Goal: Register for event/course

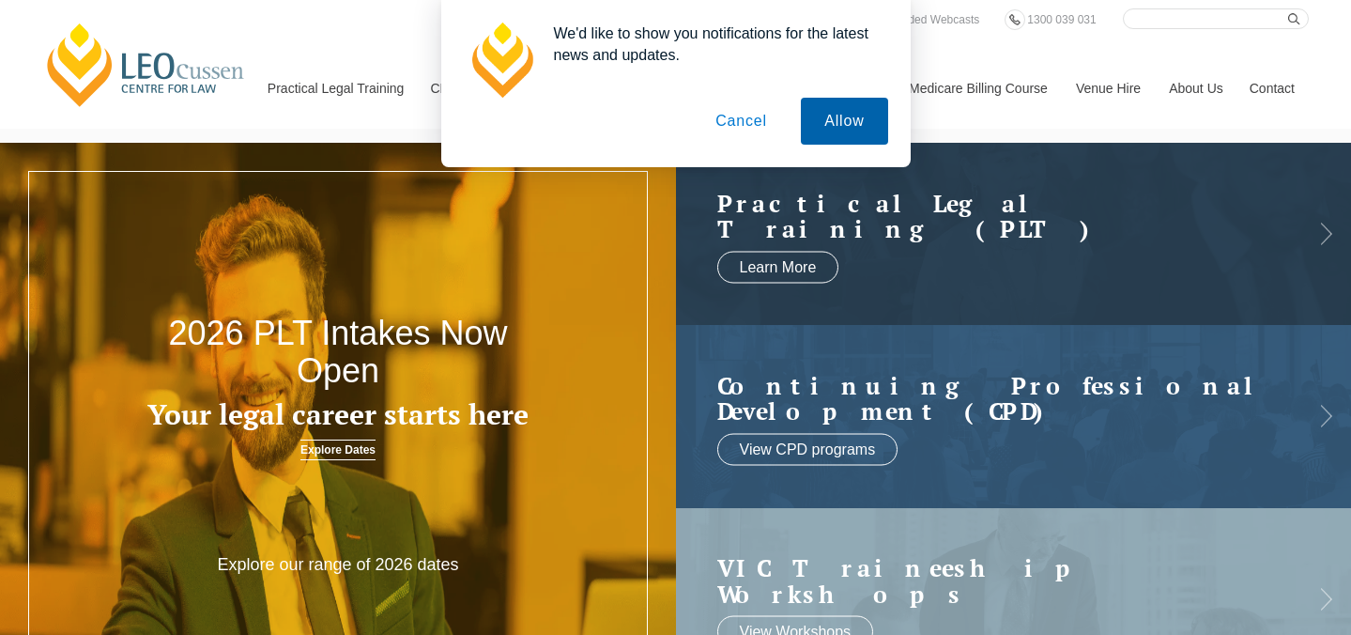
click at [834, 133] on button "Allow" at bounding box center [844, 121] width 86 height 47
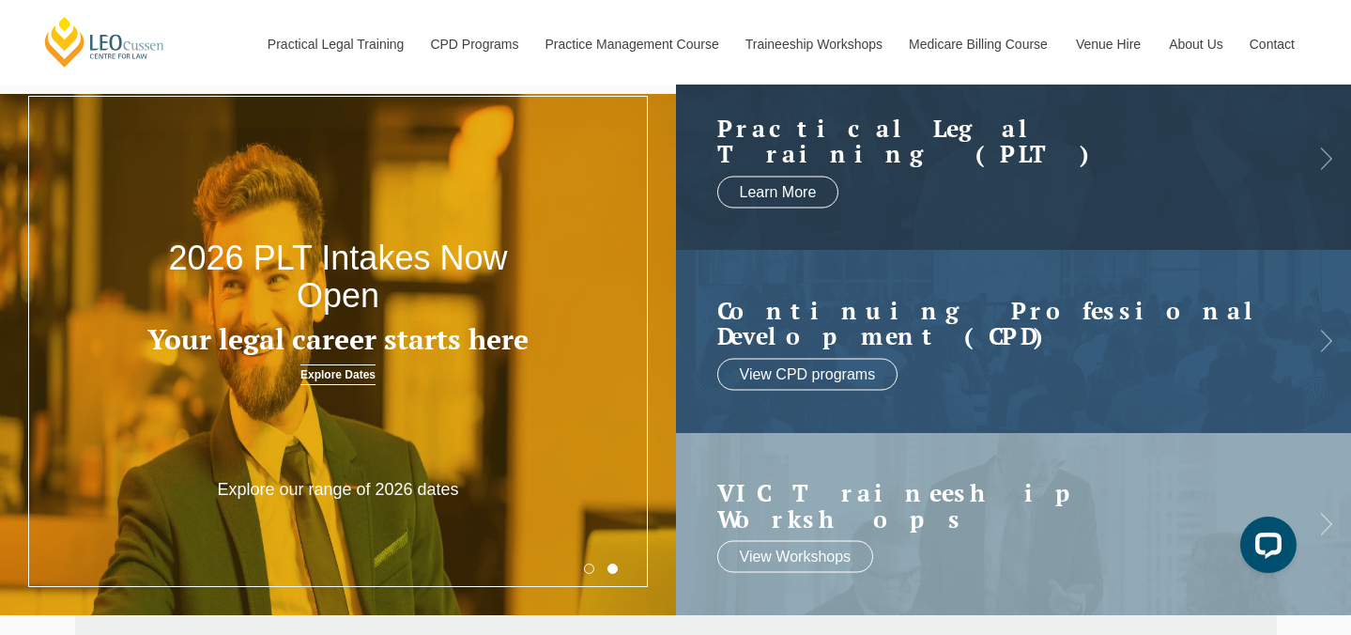
scroll to position [66, 0]
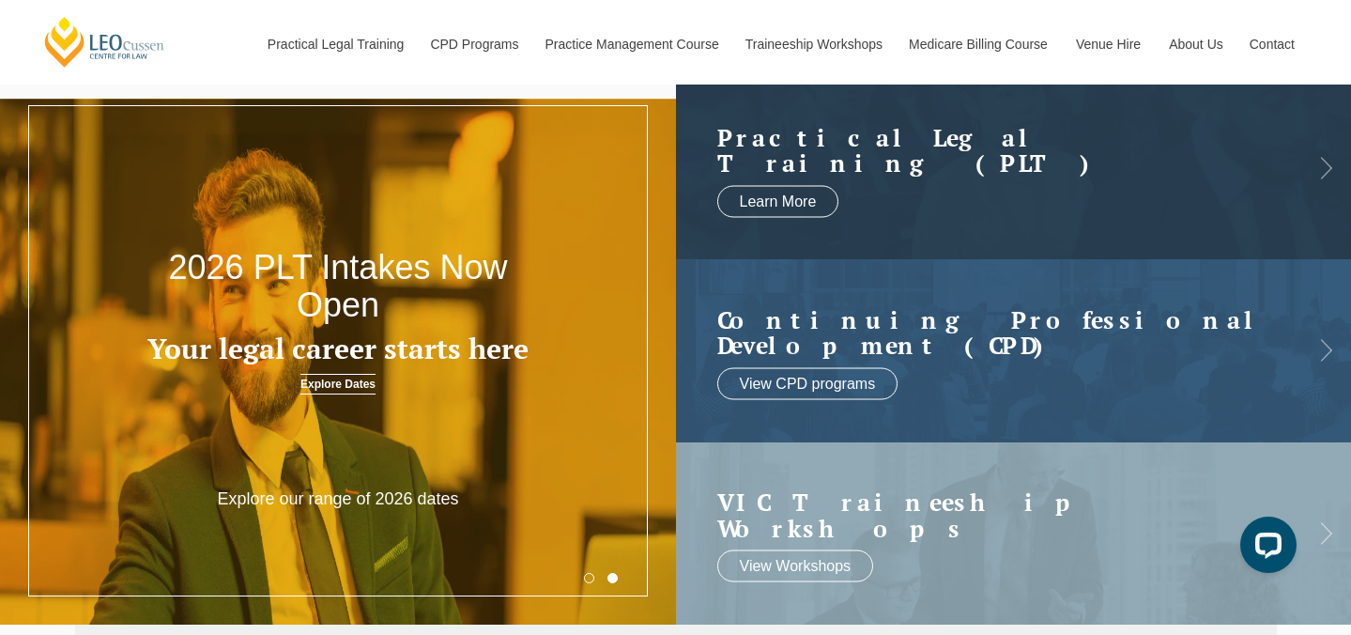
click at [339, 381] on link "Explore Dates" at bounding box center [337, 384] width 75 height 21
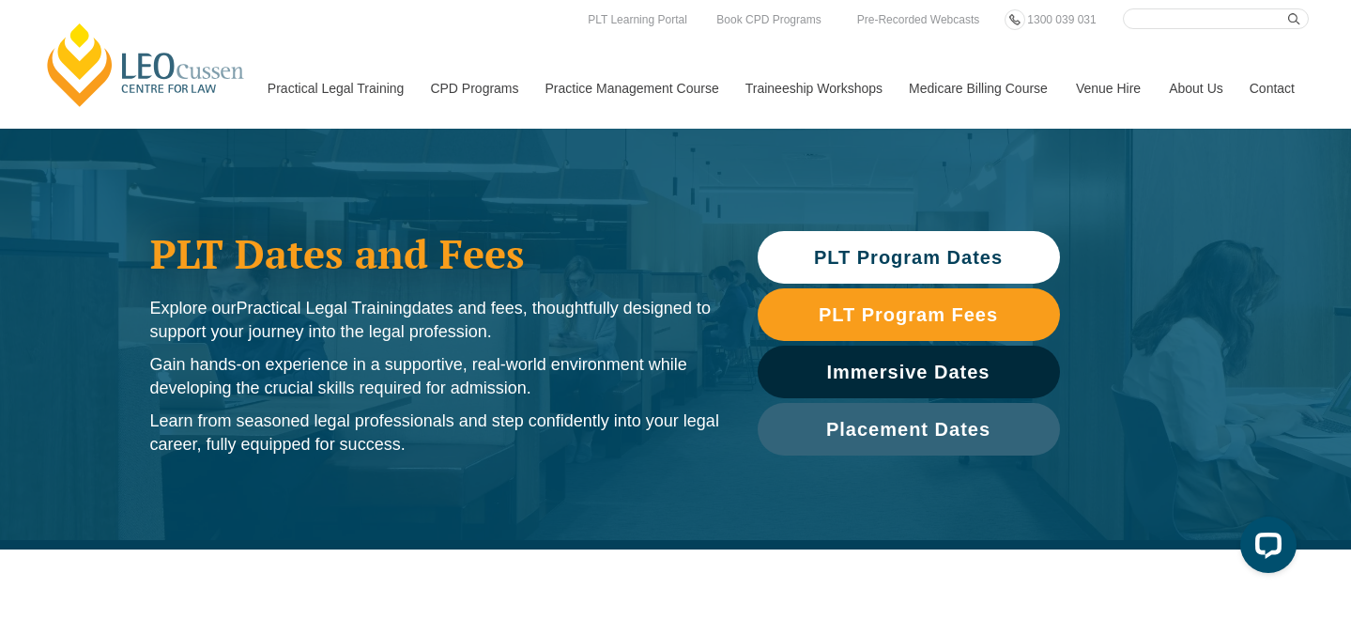
scroll to position [17, 0]
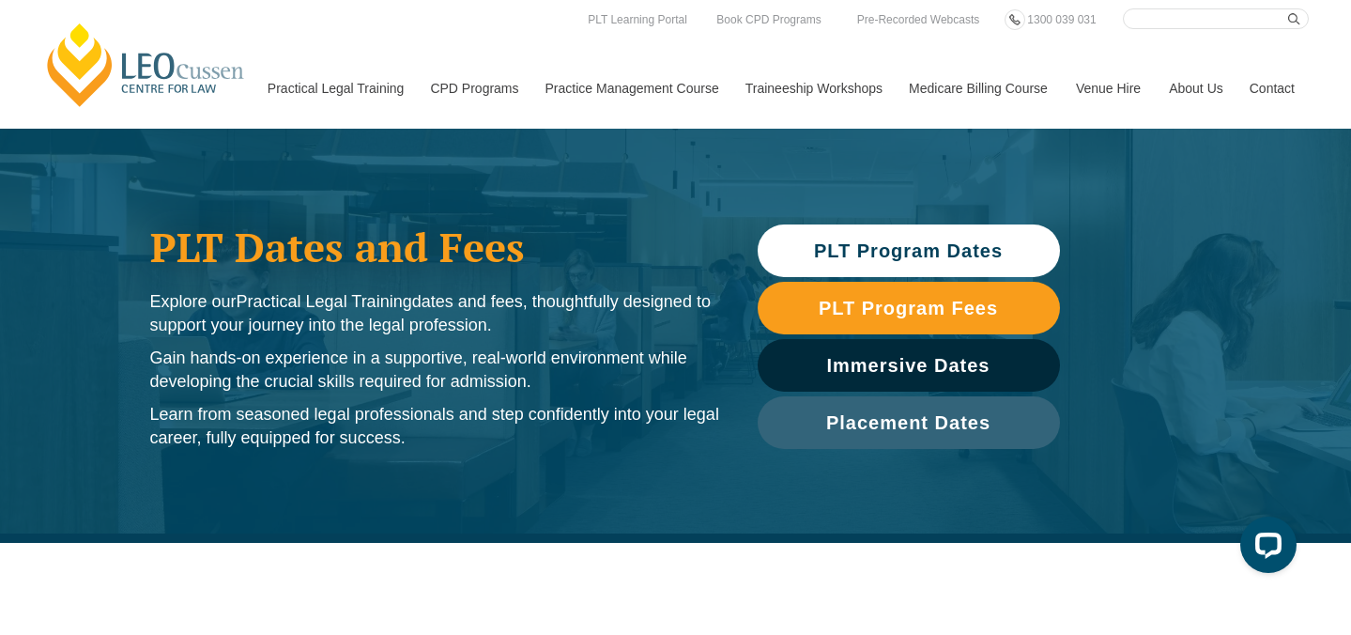
click at [633, 261] on h1 "PLT Dates and Fees" at bounding box center [435, 246] width 570 height 47
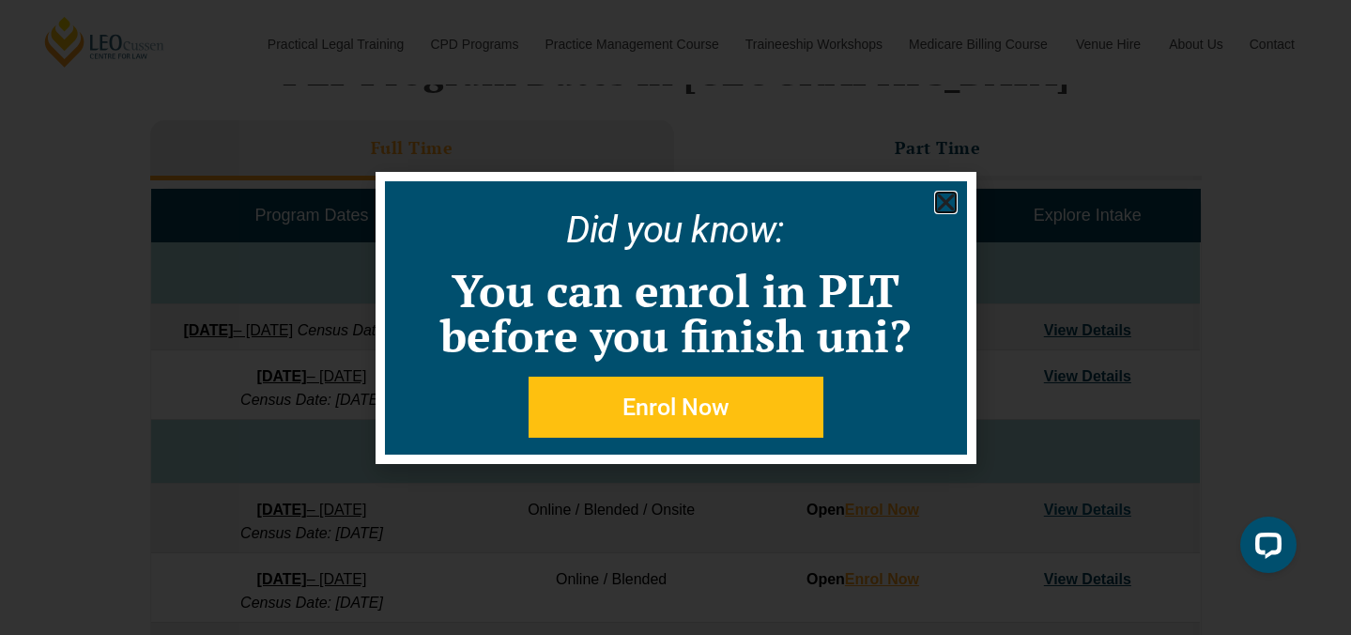
scroll to position [824, 0]
click at [946, 200] on use "Close" at bounding box center [945, 201] width 17 height 17
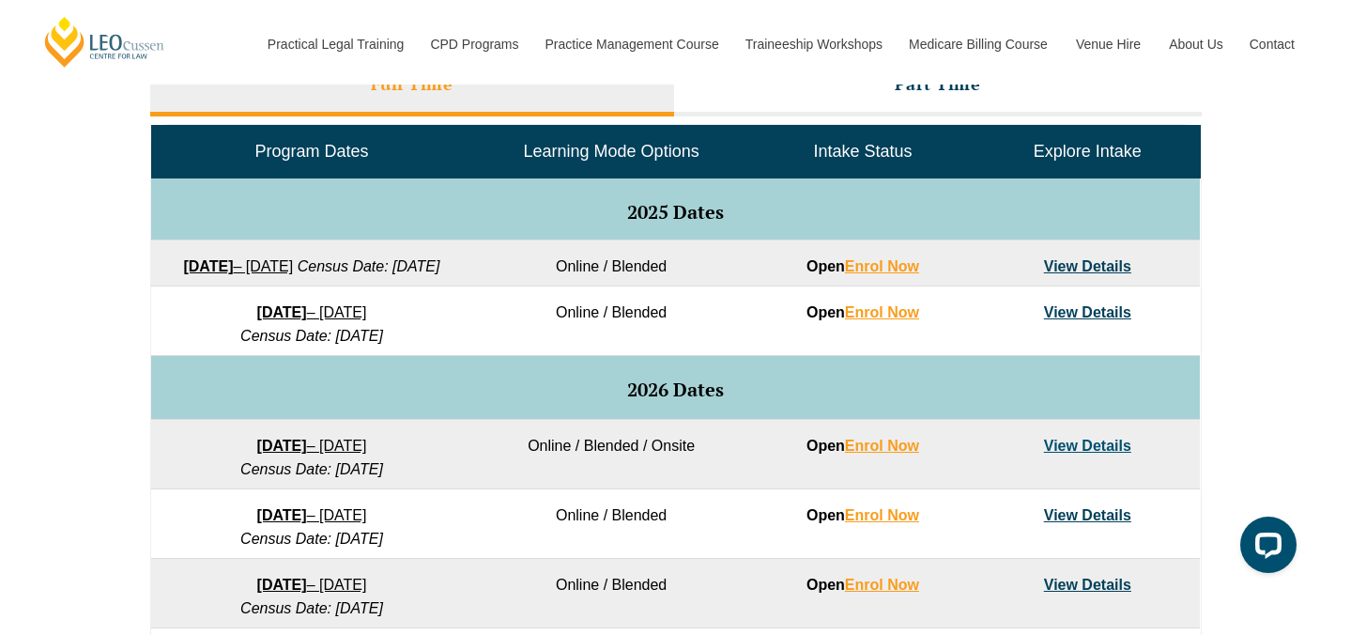
scroll to position [891, 0]
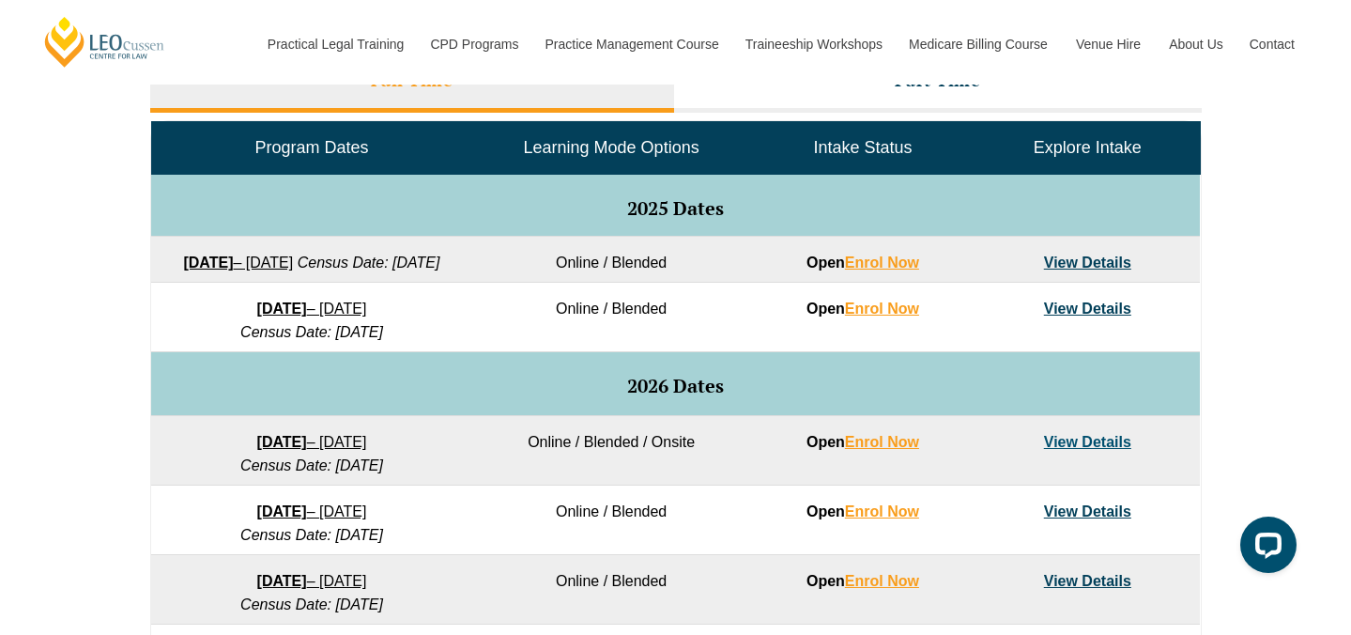
click at [1066, 266] on link "View Details" at bounding box center [1087, 262] width 87 height 16
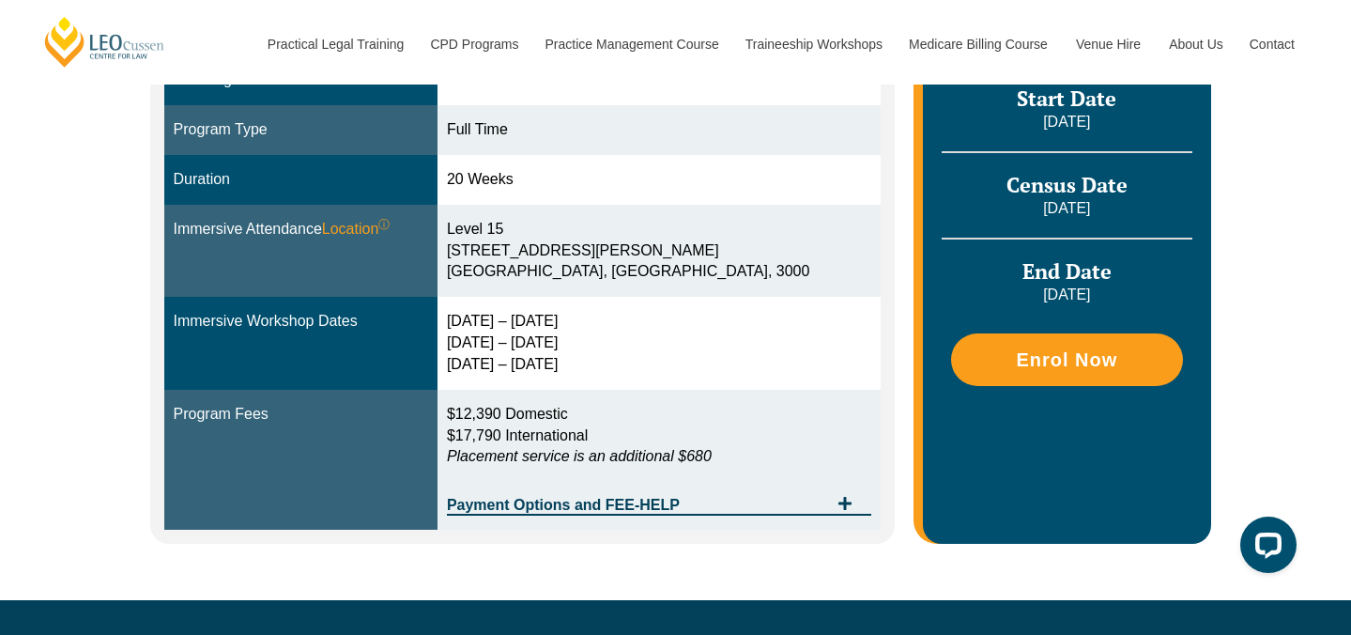
scroll to position [555, 0]
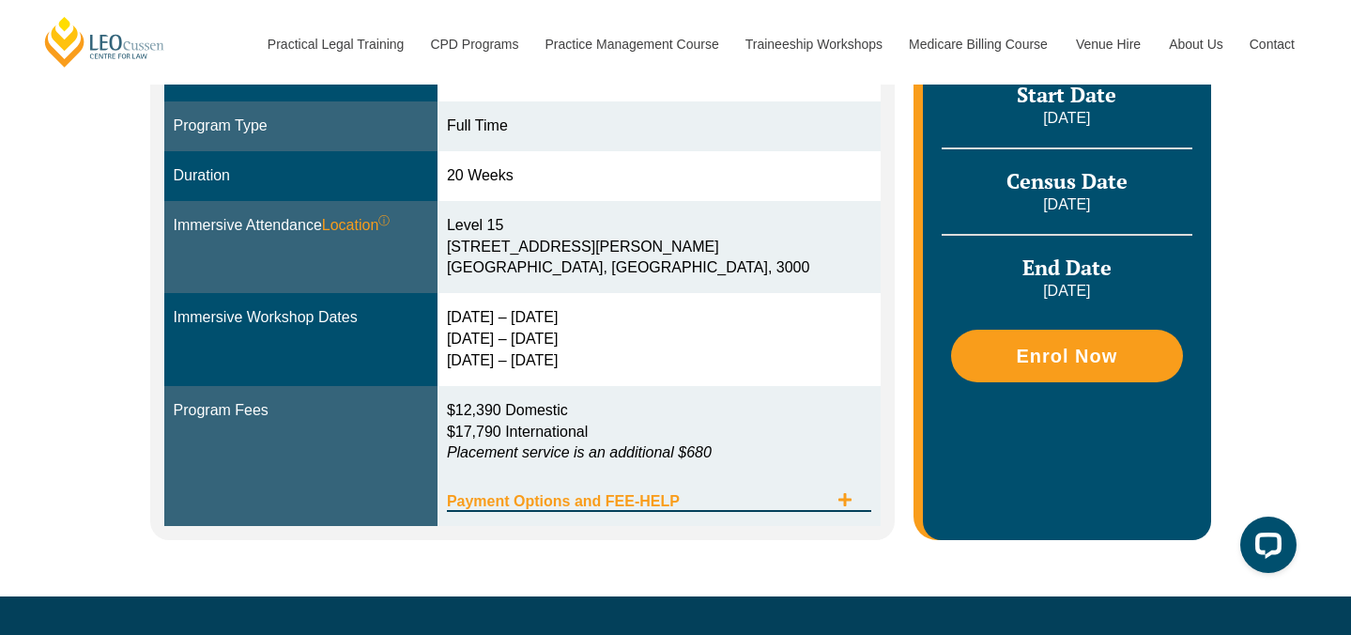
click at [653, 505] on span "Payment Options and FEE-HELP" at bounding box center [637, 501] width 381 height 15
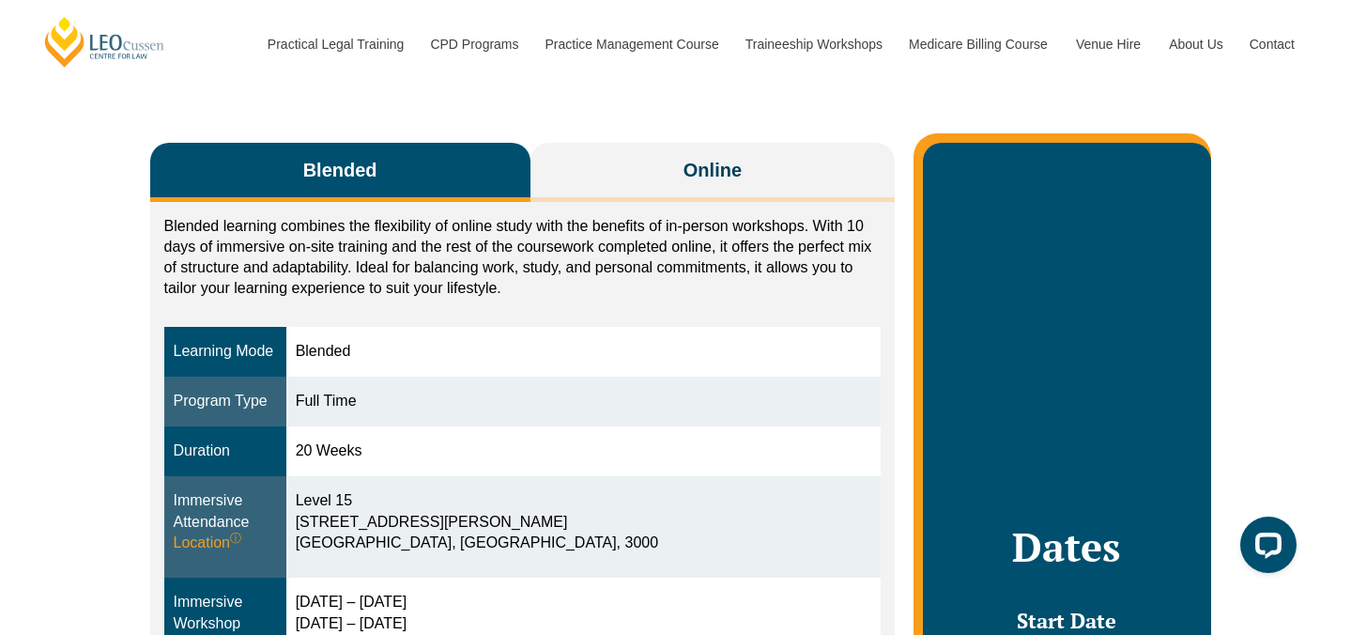
scroll to position [287, 0]
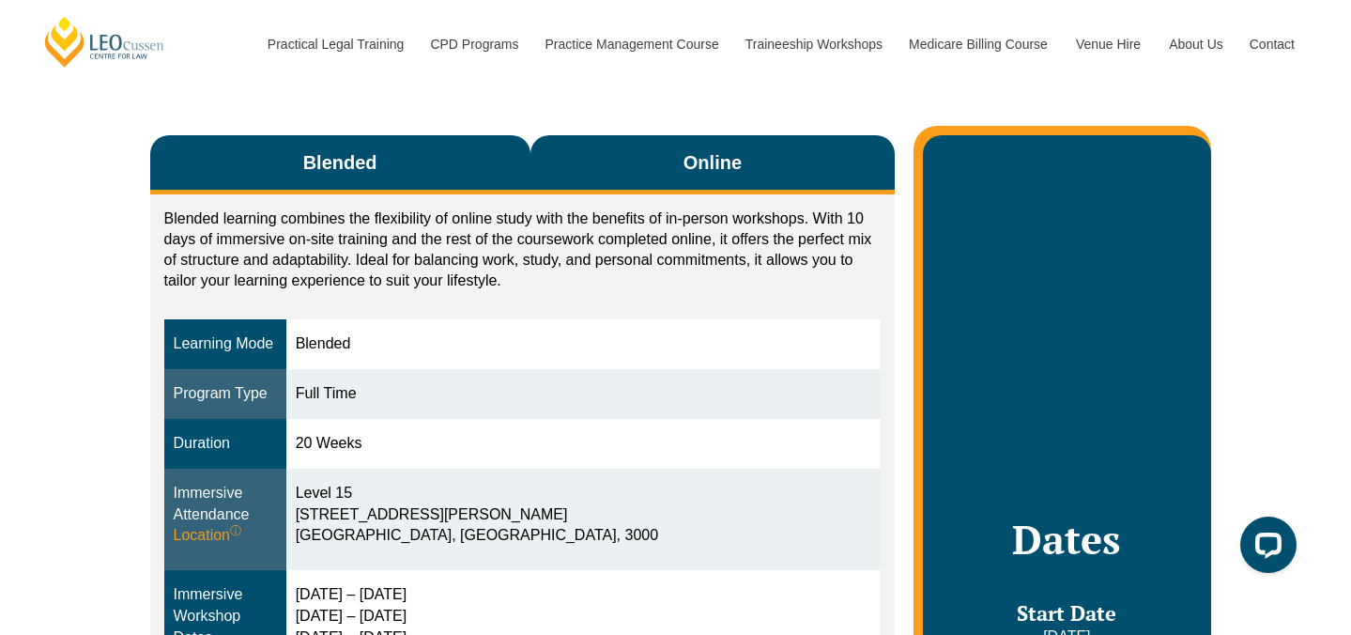
click at [715, 153] on span "Online" at bounding box center [713, 162] width 58 height 26
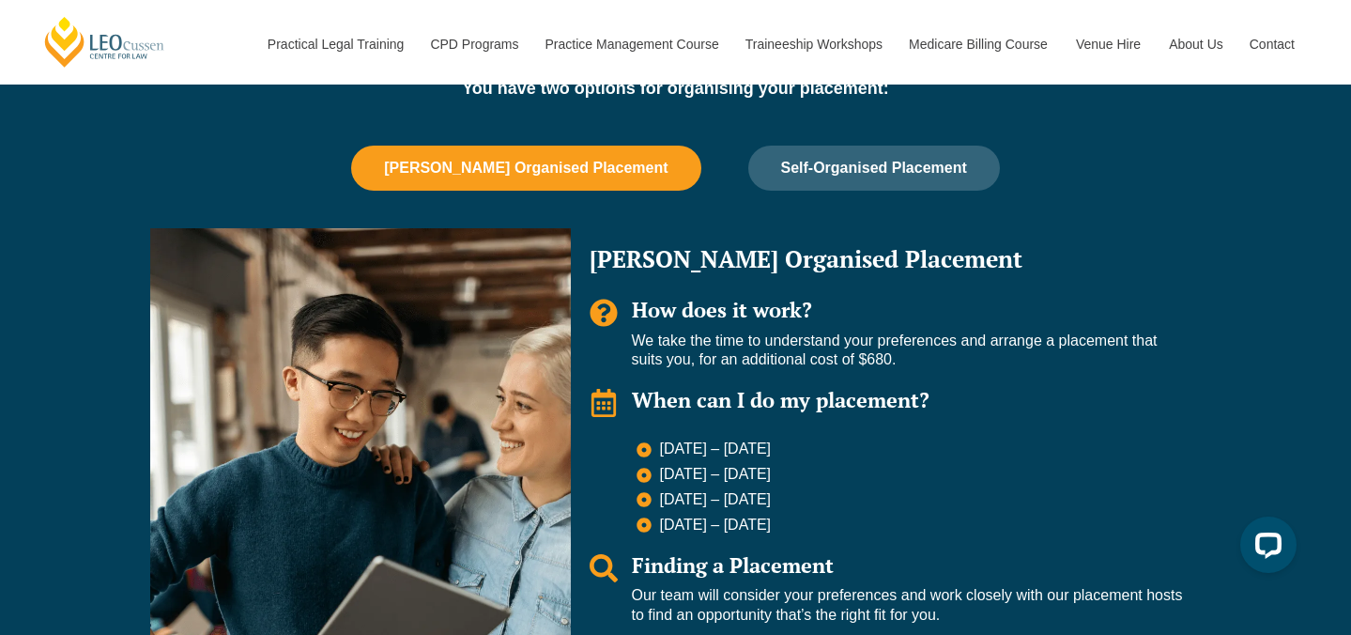
scroll to position [1135, 0]
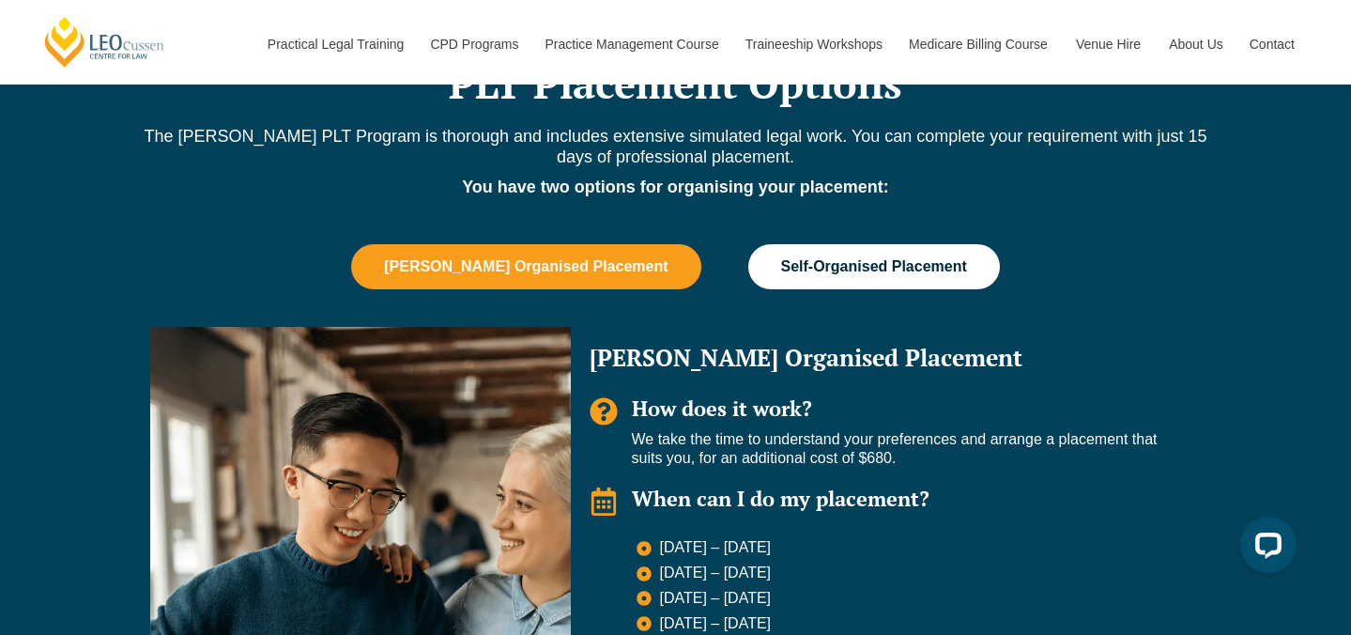
click at [802, 273] on span "Self-Organised Placement" at bounding box center [874, 266] width 186 height 17
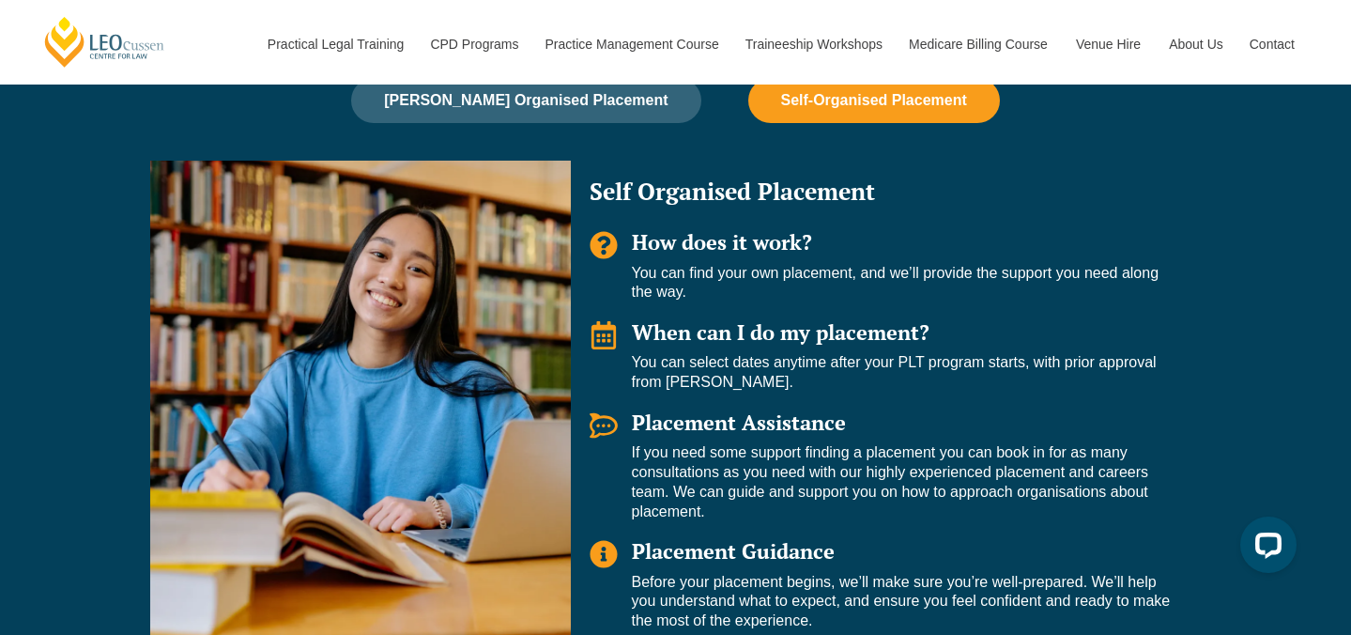
scroll to position [1292, 0]
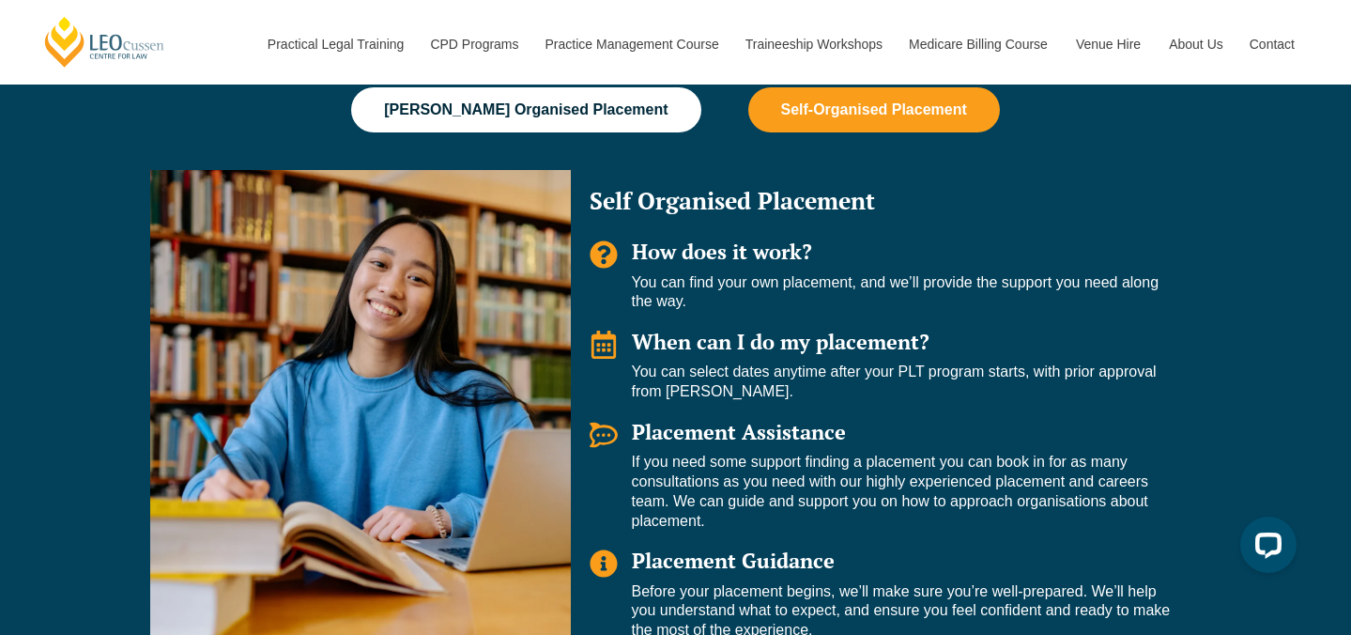
click at [570, 115] on span "Leo Cussen Organised Placement" at bounding box center [526, 109] width 284 height 17
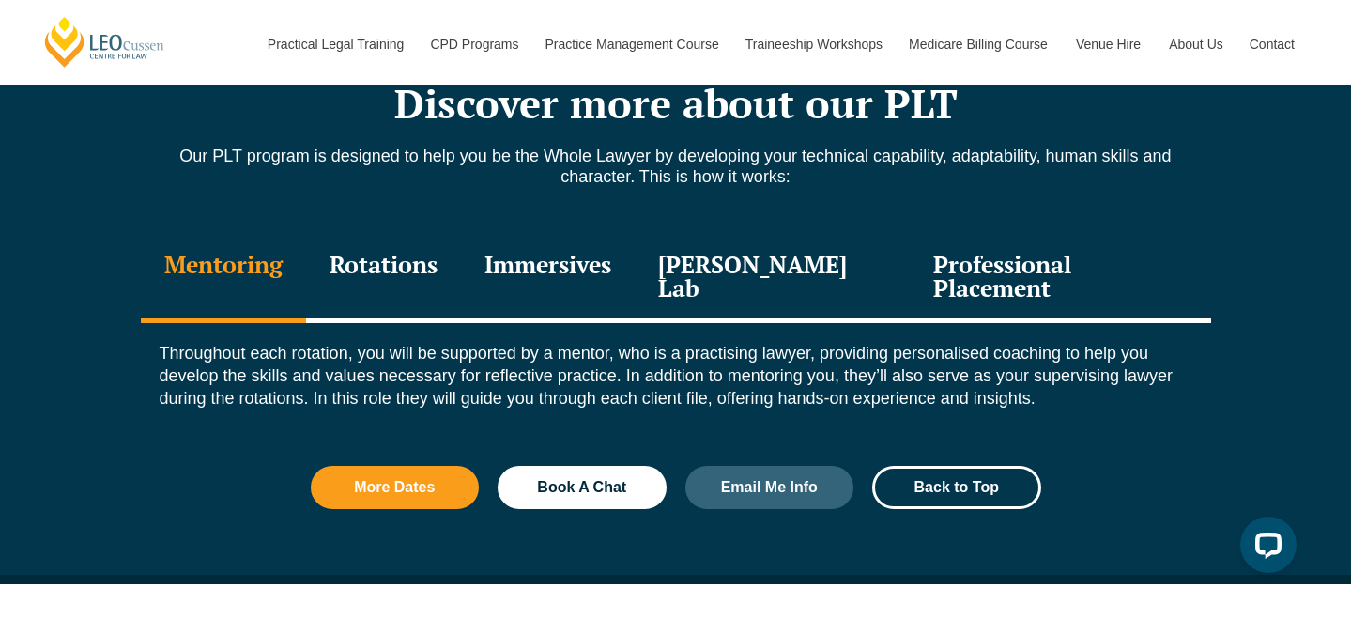
scroll to position [2050, 0]
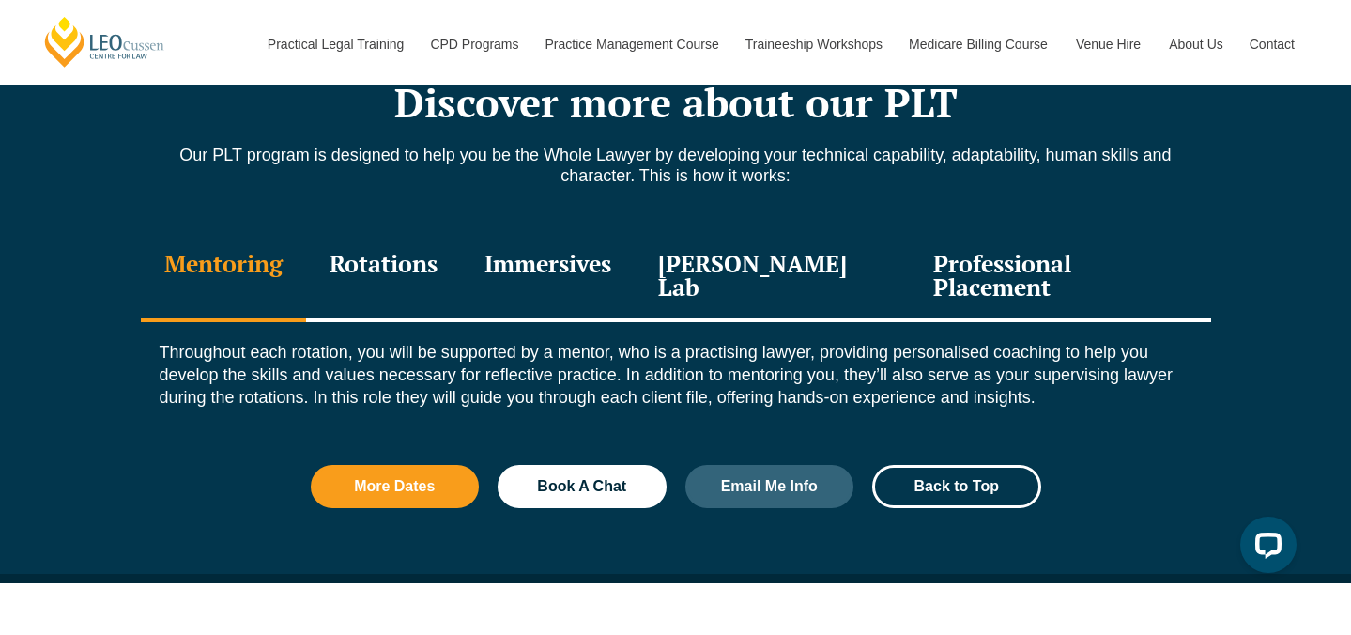
click at [413, 260] on div "Rotations" at bounding box center [383, 277] width 155 height 89
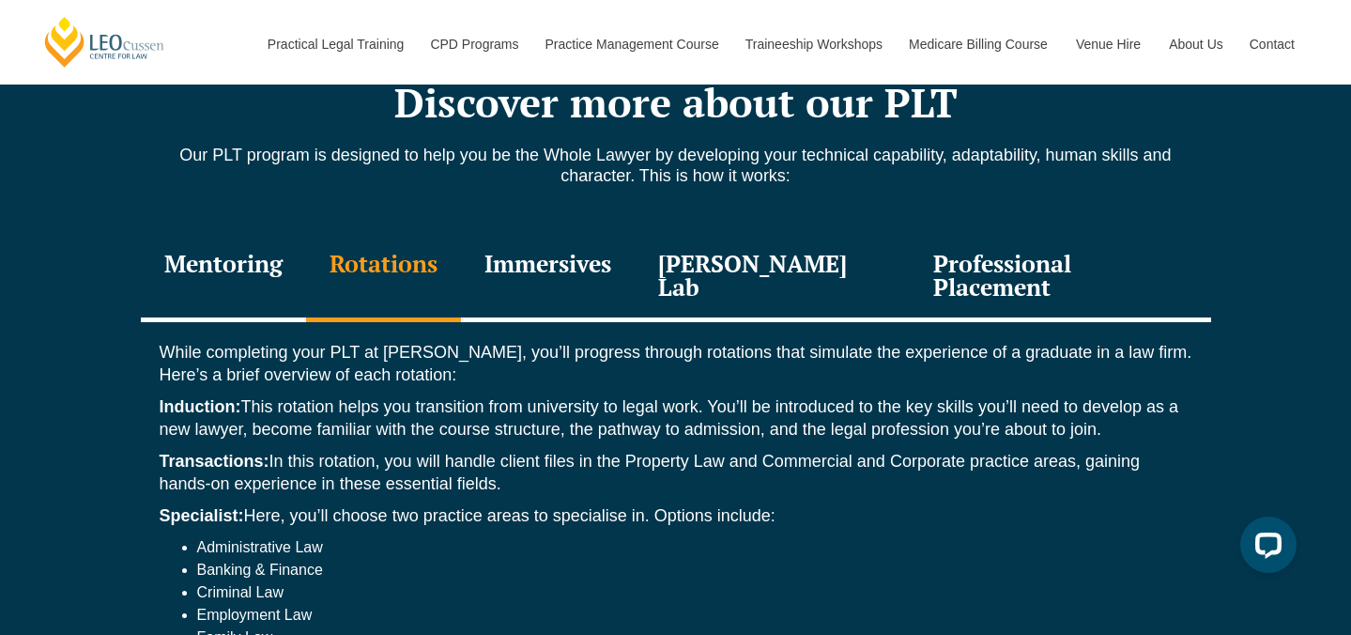
click at [272, 254] on div "Mentoring" at bounding box center [223, 277] width 165 height 89
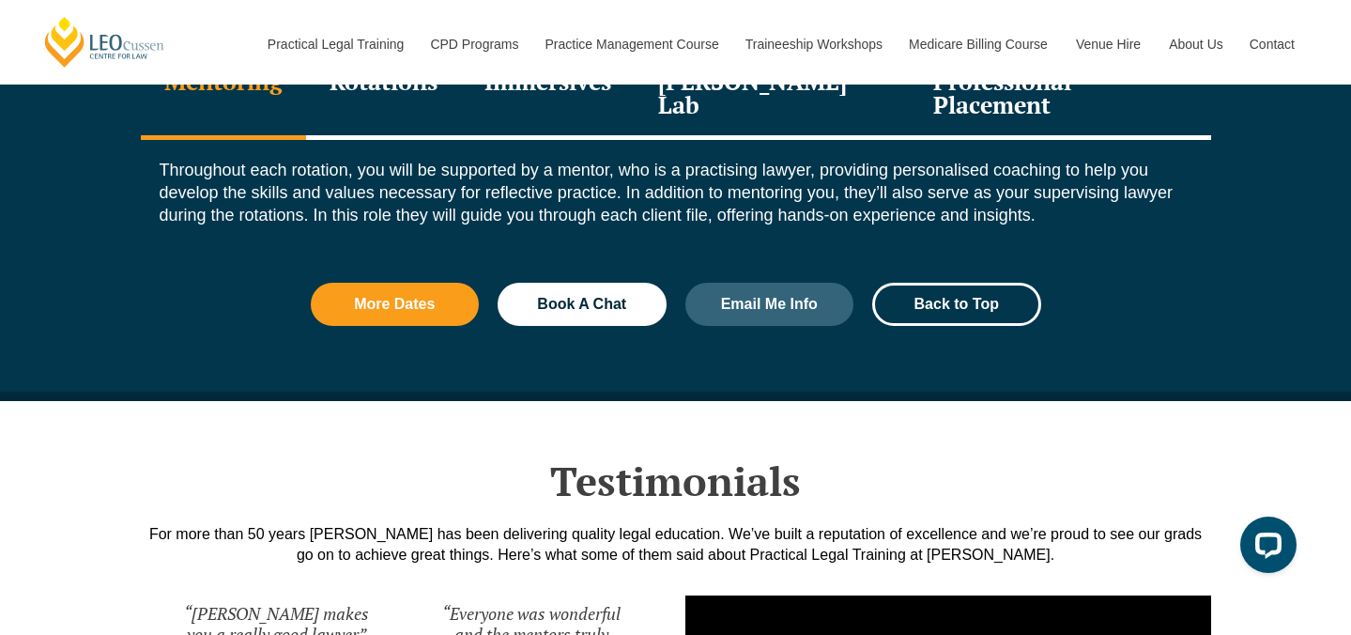
scroll to position [2069, 0]
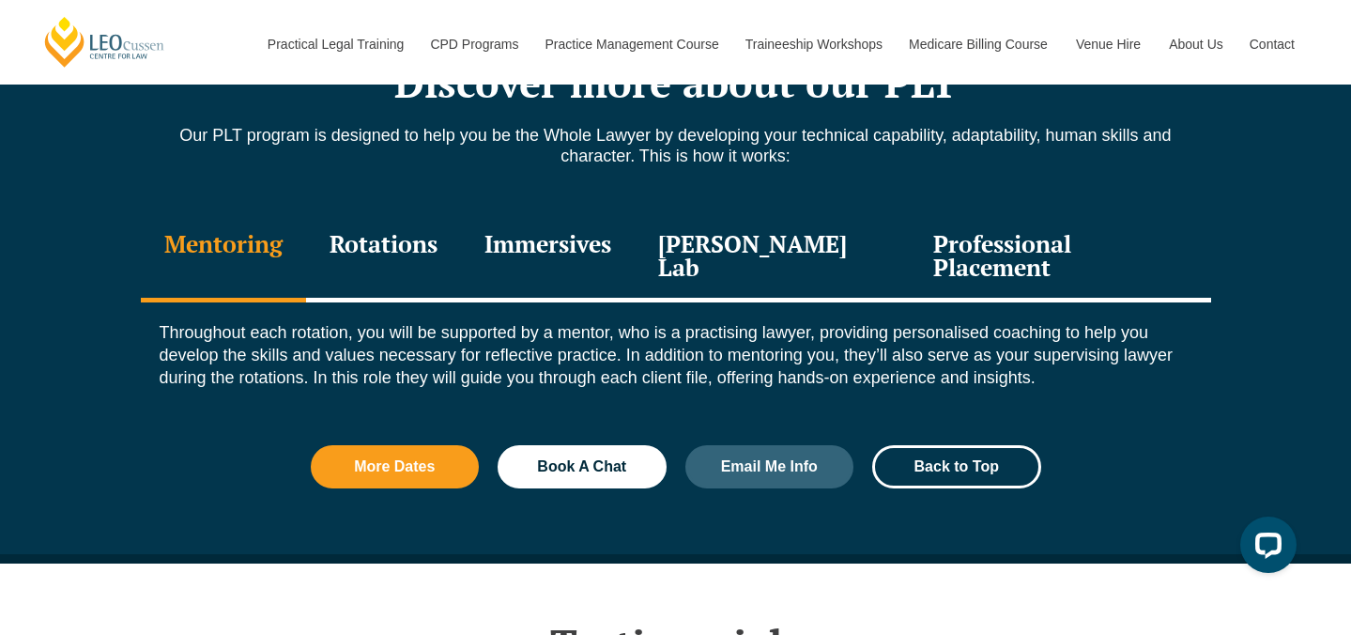
click at [453, 250] on div "Rotations" at bounding box center [383, 257] width 155 height 89
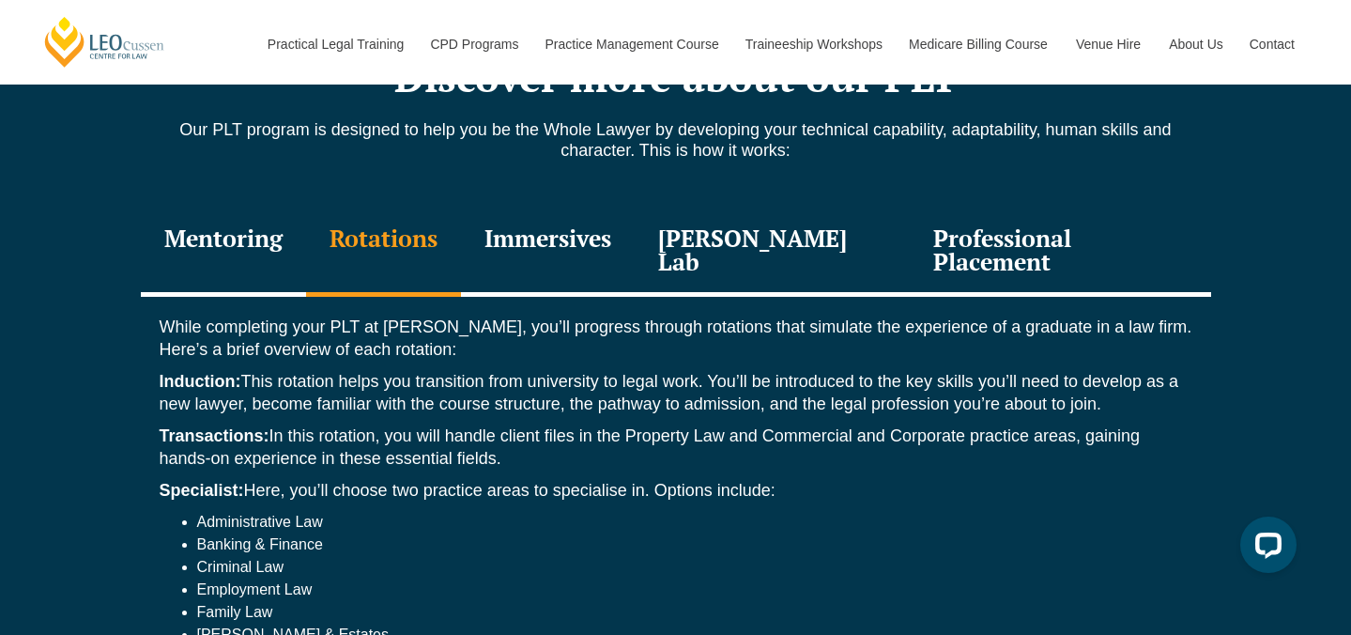
scroll to position [2042, 0]
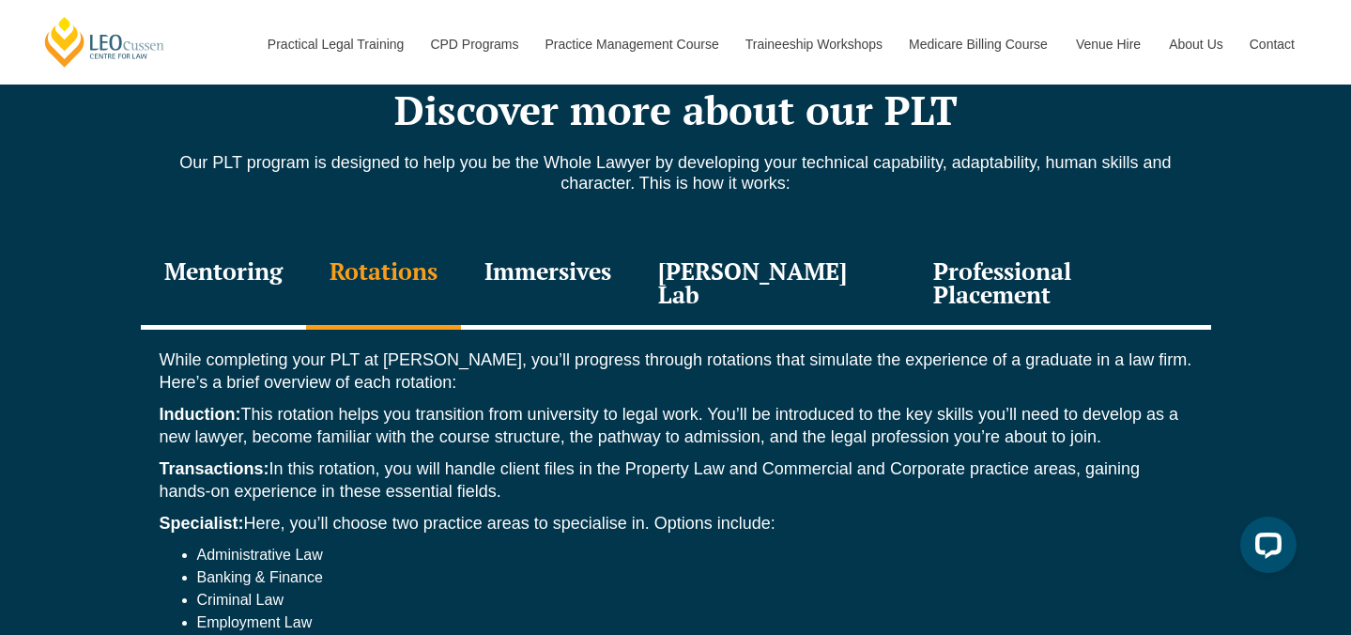
click at [571, 280] on div "Immersives" at bounding box center [548, 284] width 174 height 89
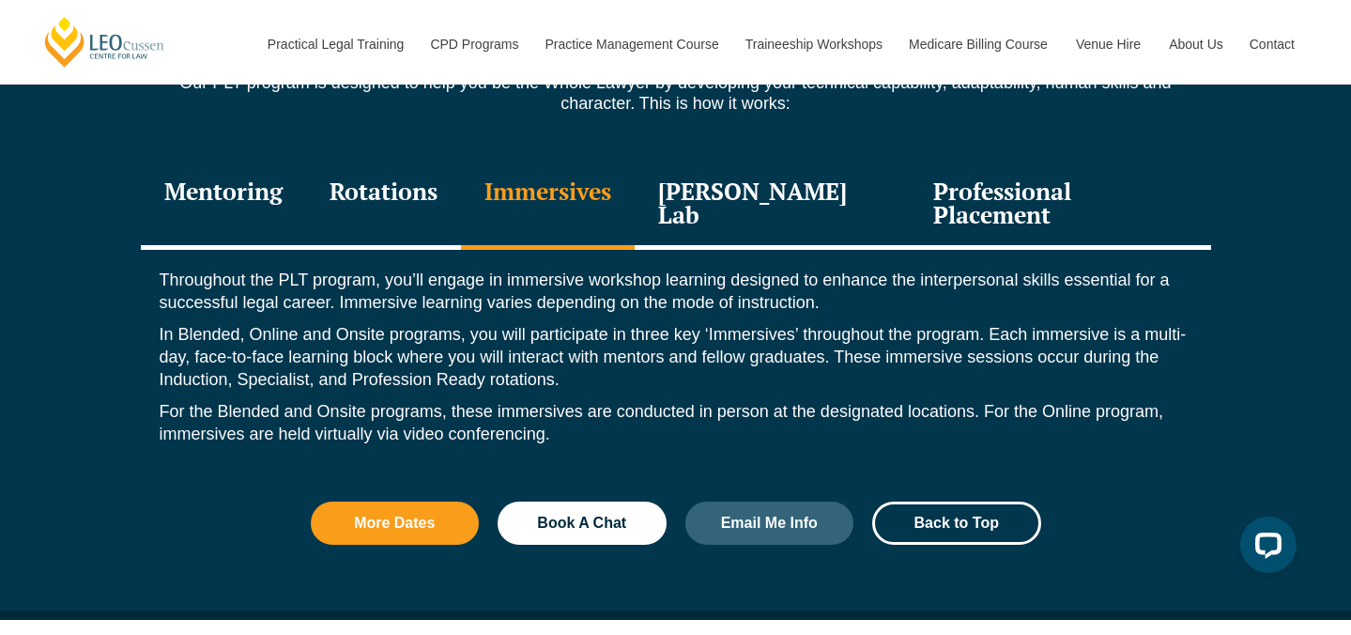
scroll to position [2126, 0]
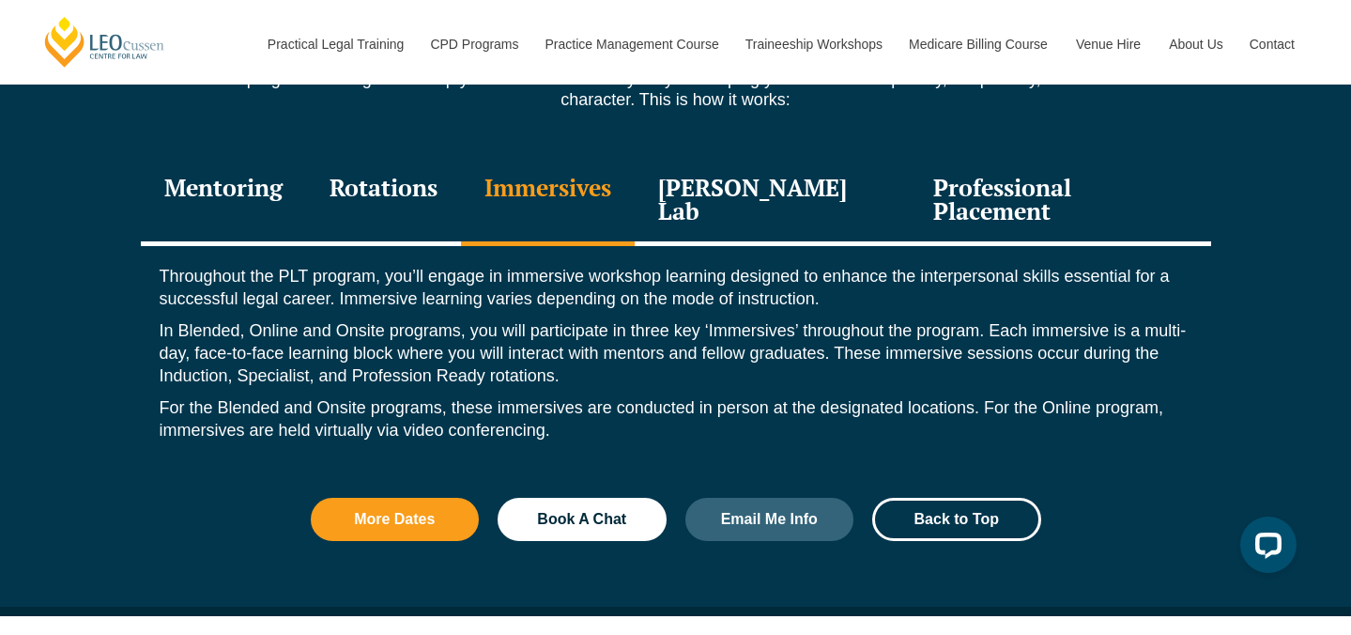
click at [815, 190] on div "Leo Justice Lab" at bounding box center [773, 201] width 276 height 89
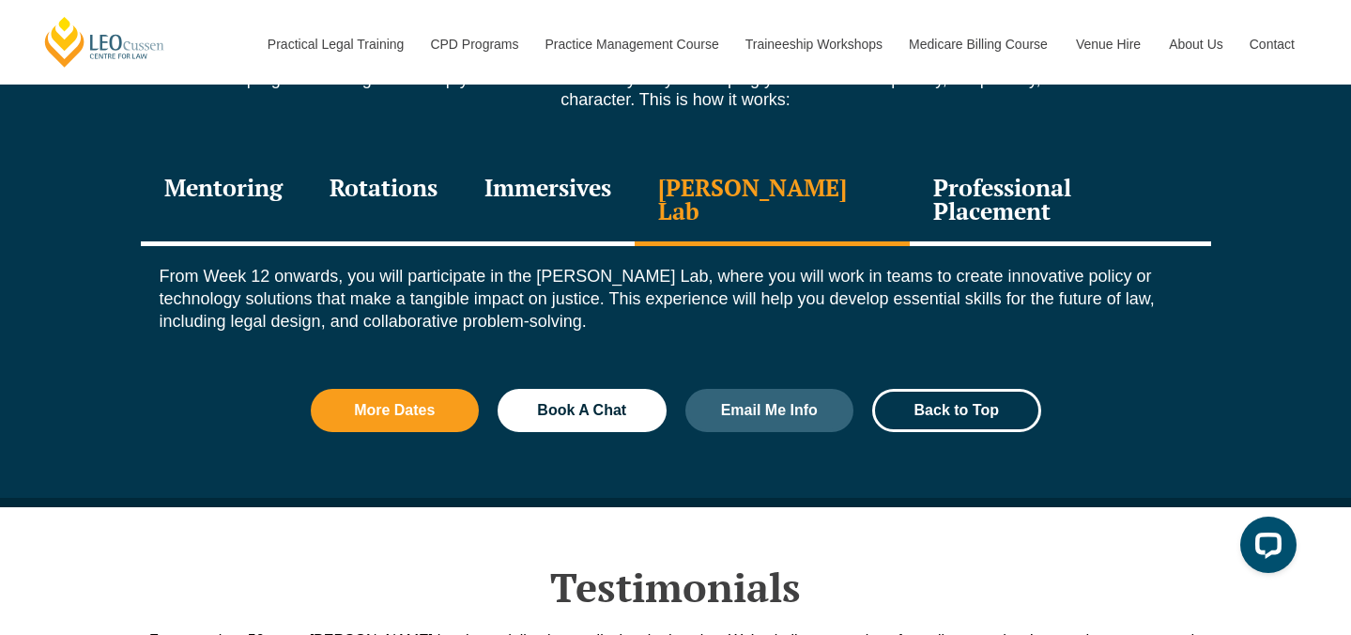
click at [961, 196] on div "Professional Placement" at bounding box center [1060, 201] width 300 height 89
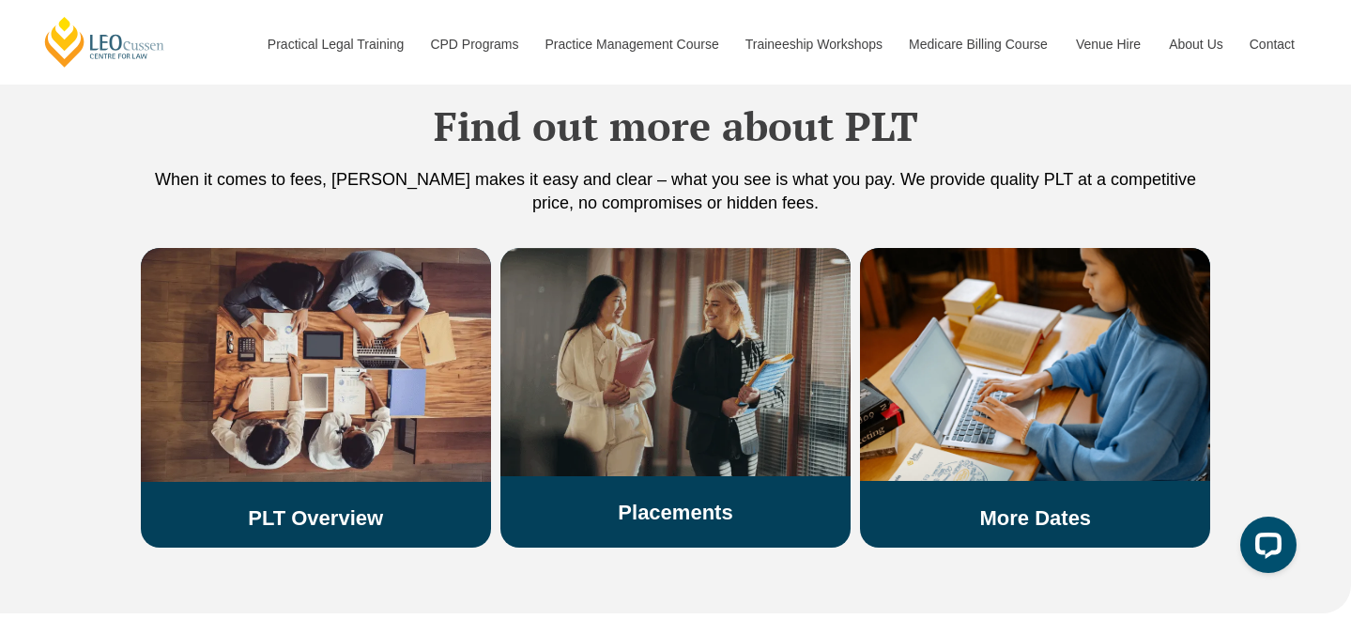
scroll to position [3305, 0]
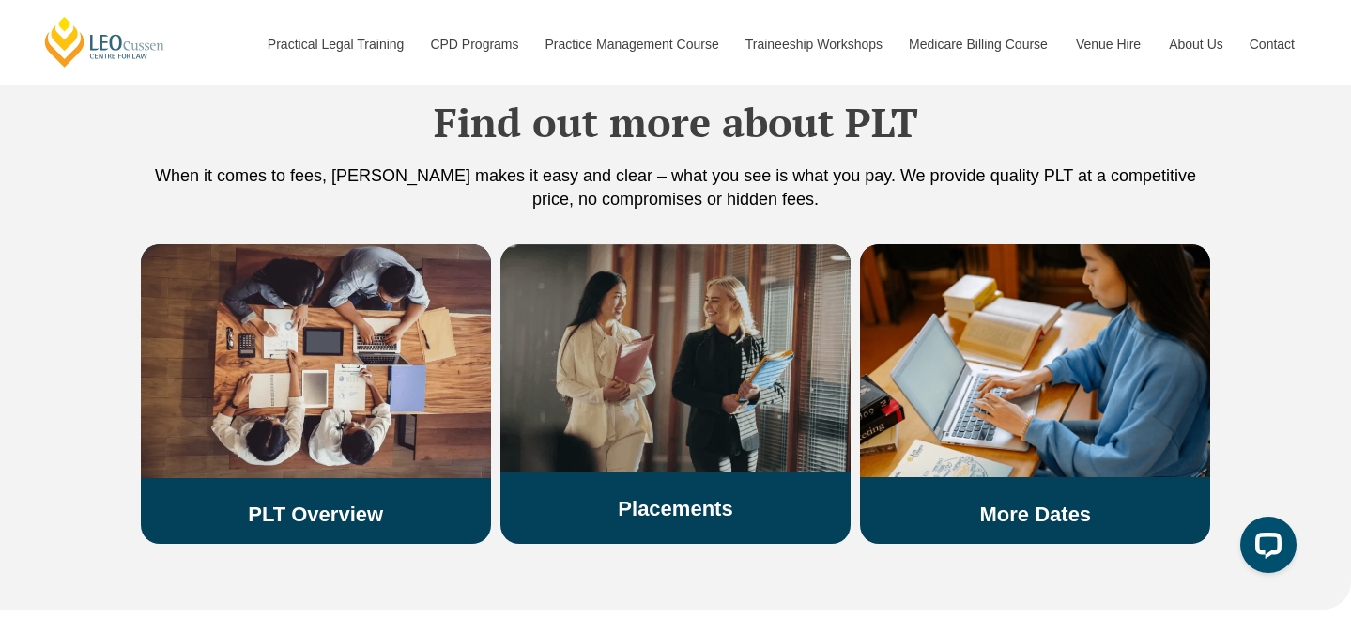
click at [681, 432] on img at bounding box center [675, 358] width 350 height 228
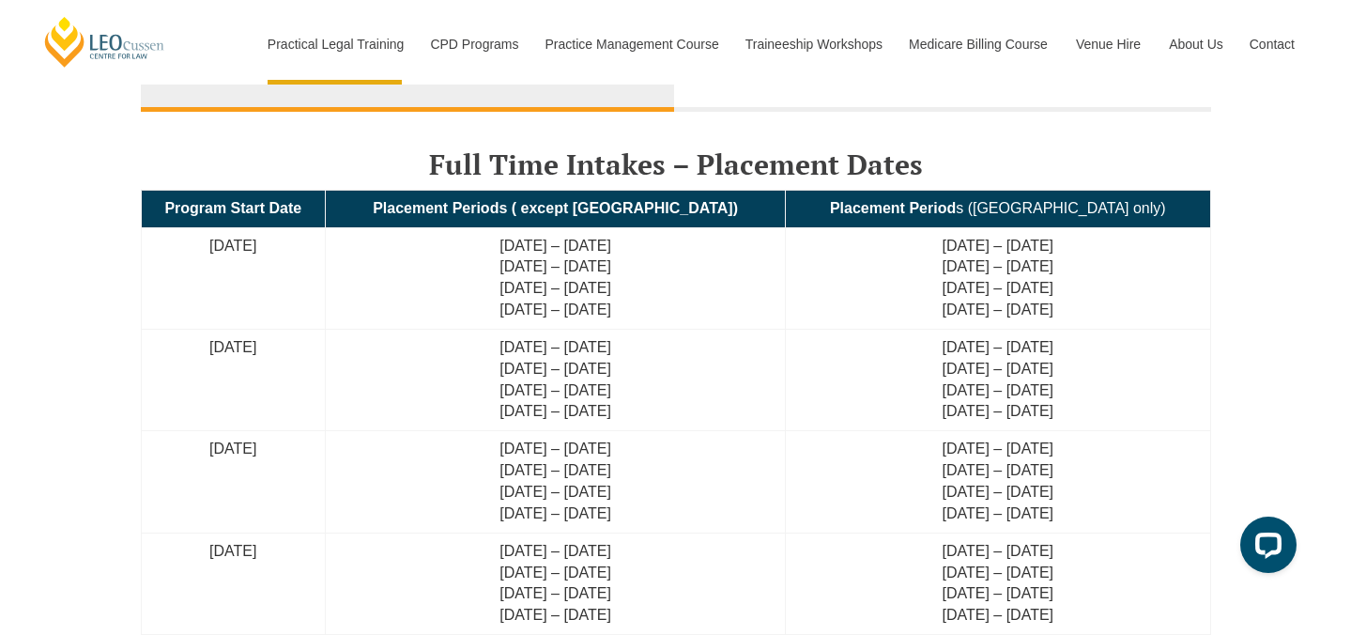
scroll to position [4114, 0]
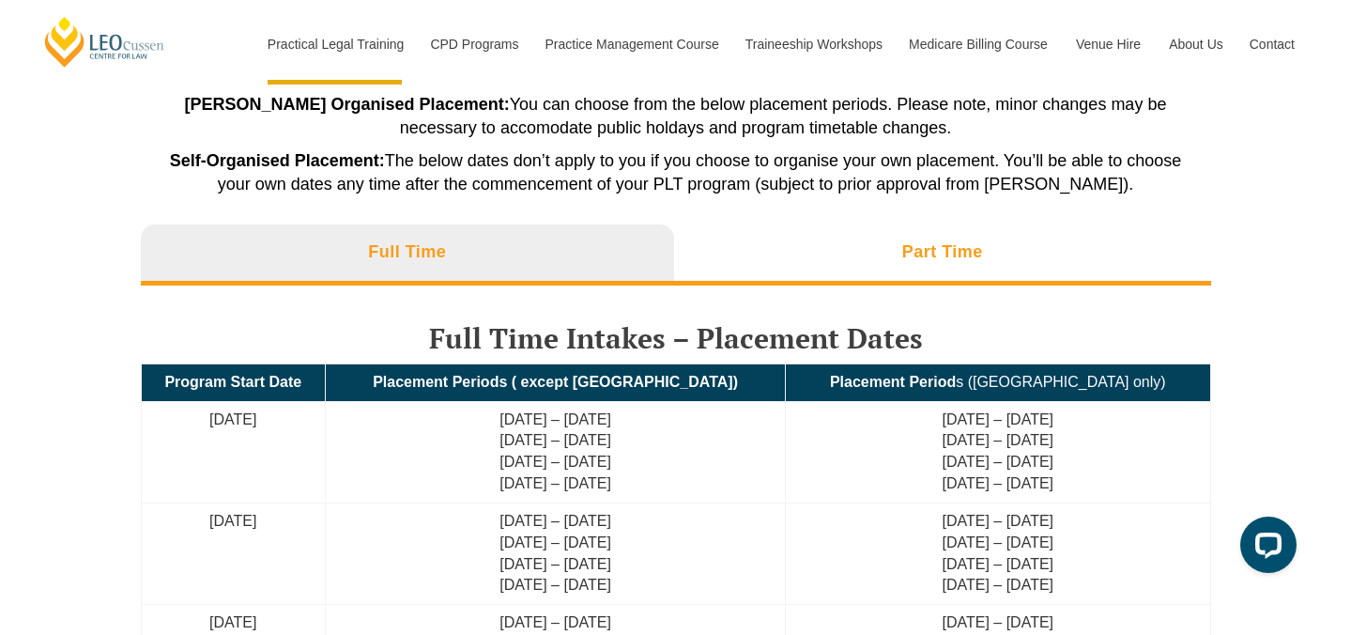
click at [902, 248] on h3 "Part Time" at bounding box center [942, 252] width 81 height 22
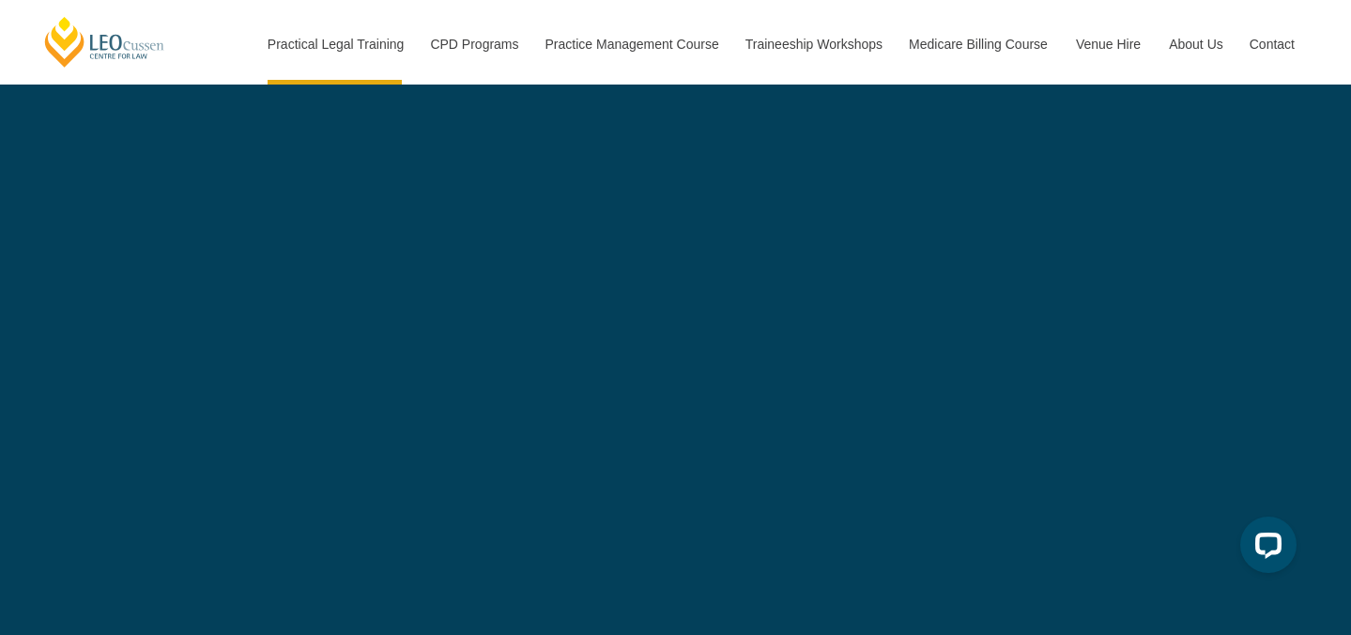
scroll to position [5507, 0]
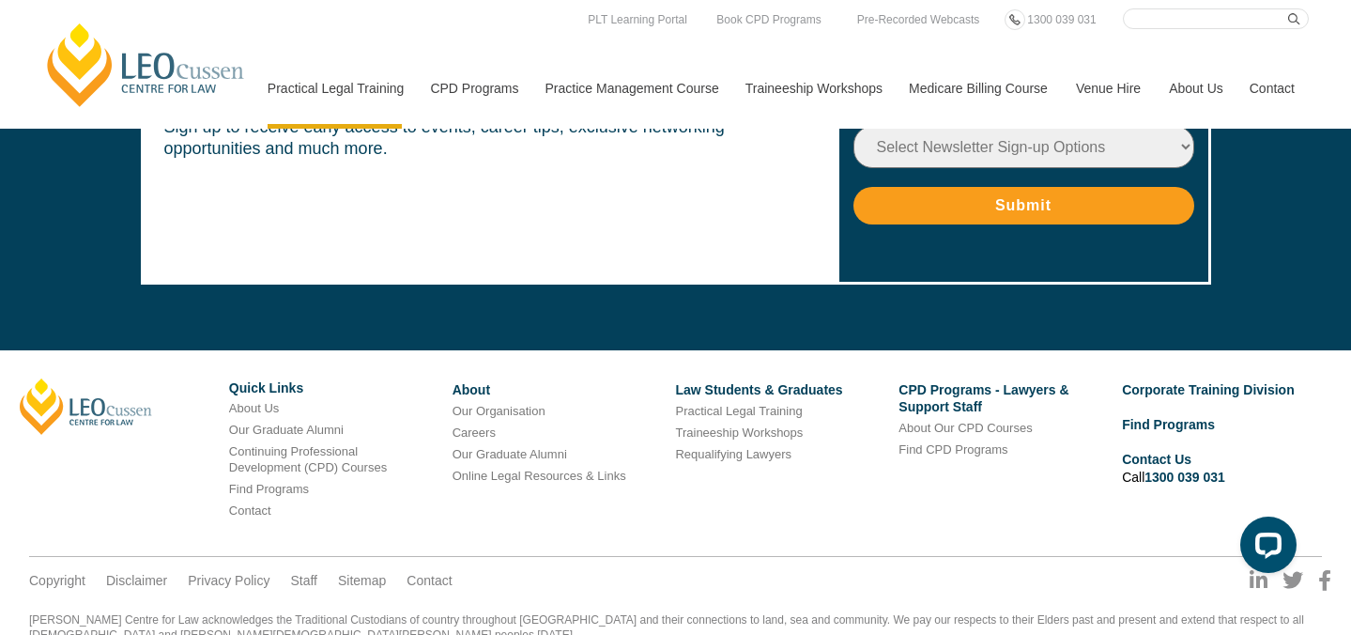
scroll to position [9539, 0]
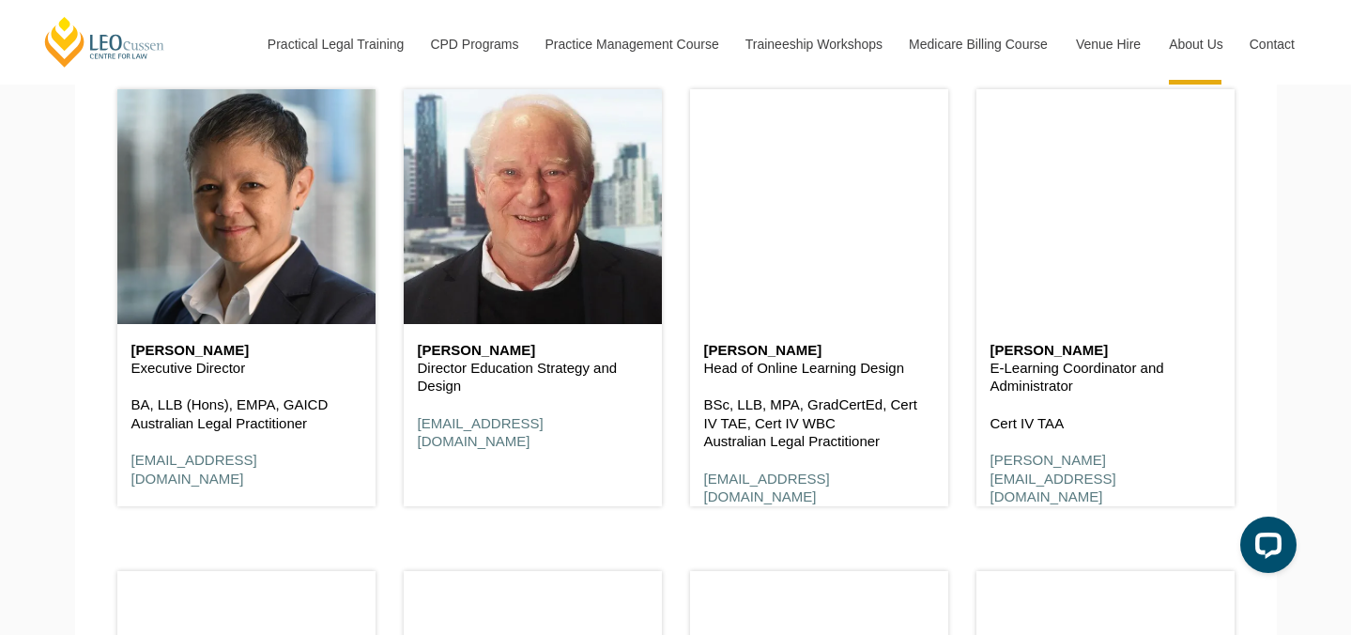
scroll to position [8291, 0]
